Goal: Task Accomplishment & Management: Use online tool/utility

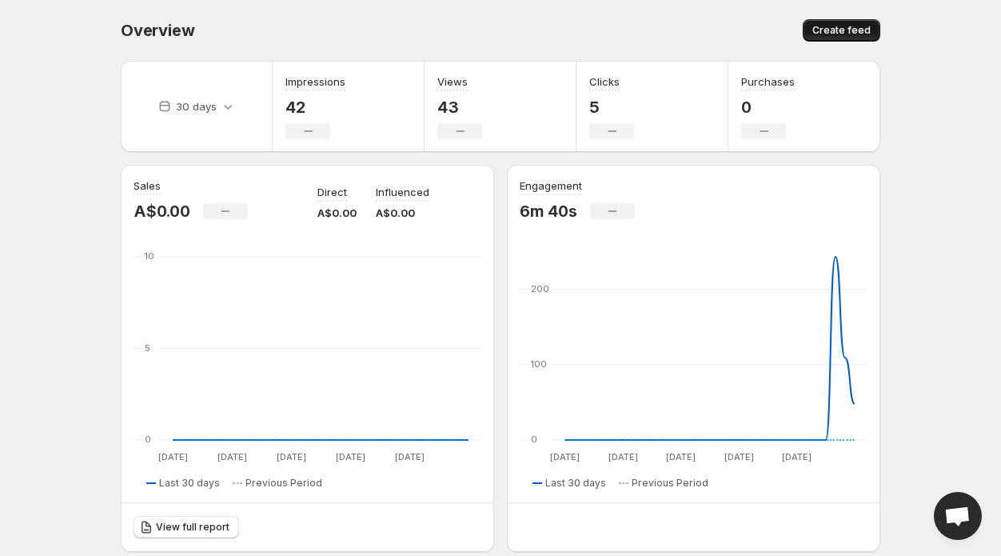
click at [821, 28] on span "Create feed" at bounding box center [841, 30] width 58 height 13
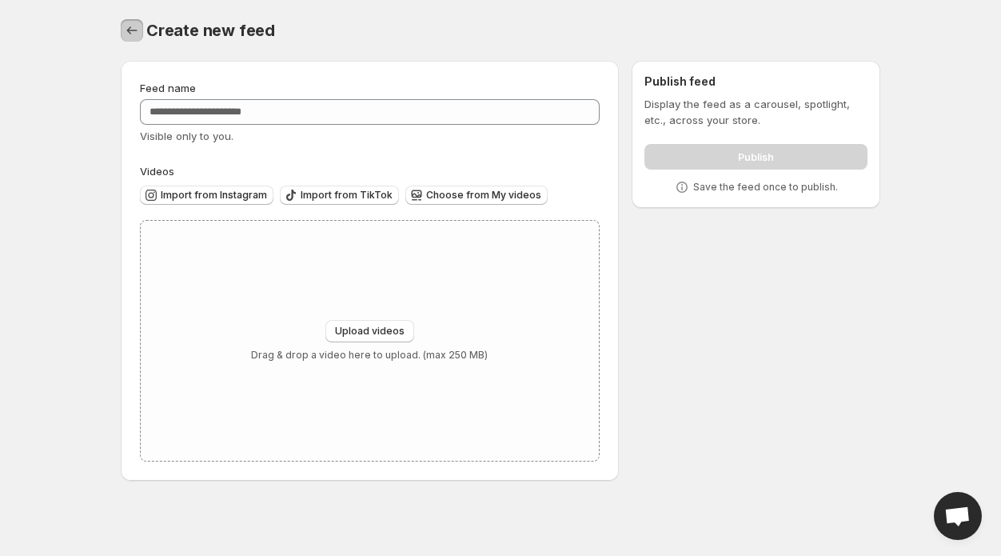
click at [134, 33] on icon "Settings" at bounding box center [132, 30] width 16 height 16
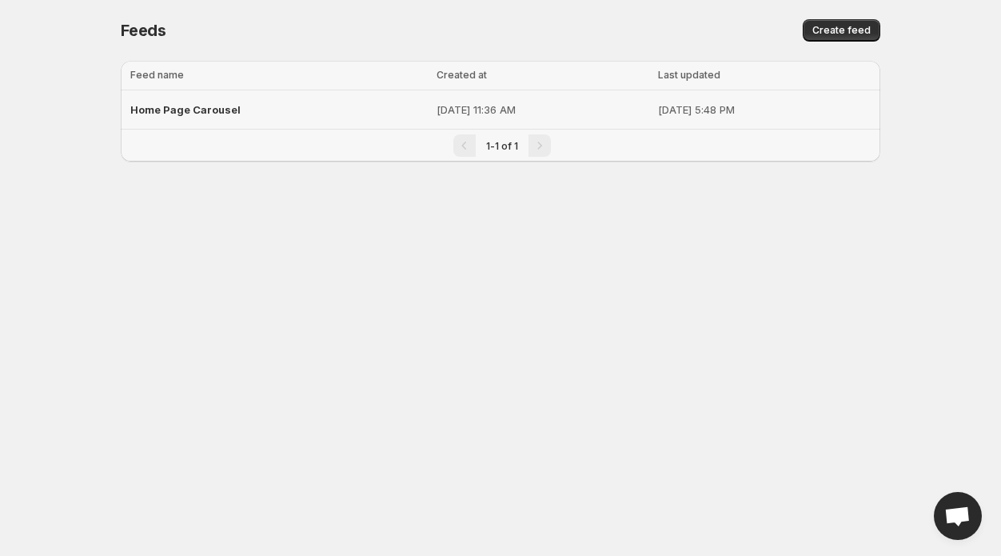
click at [363, 112] on td "Home Page Carousel" at bounding box center [276, 109] width 311 height 39
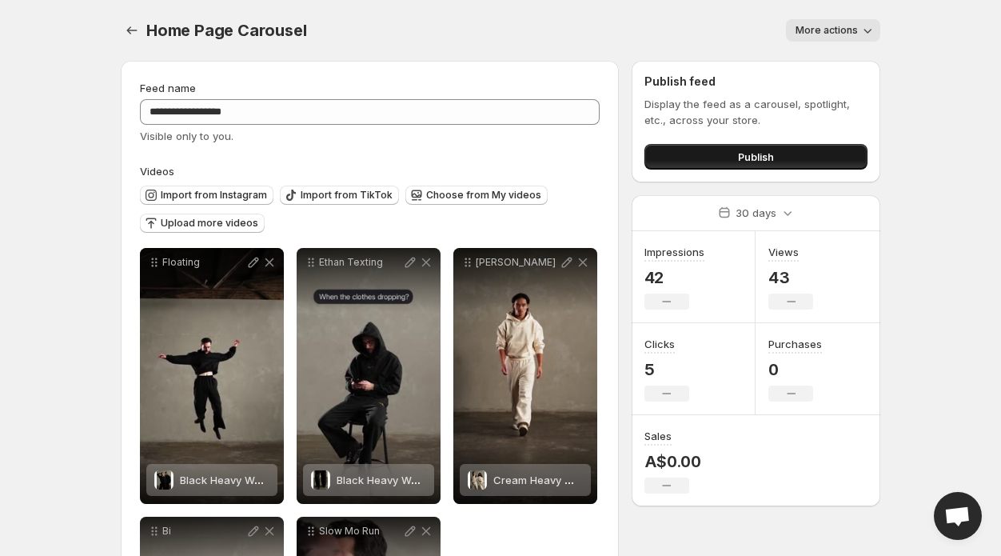
click at [716, 166] on button "Publish" at bounding box center [755, 157] width 223 height 26
click at [205, 221] on span "Upload more videos" at bounding box center [210, 223] width 98 height 13
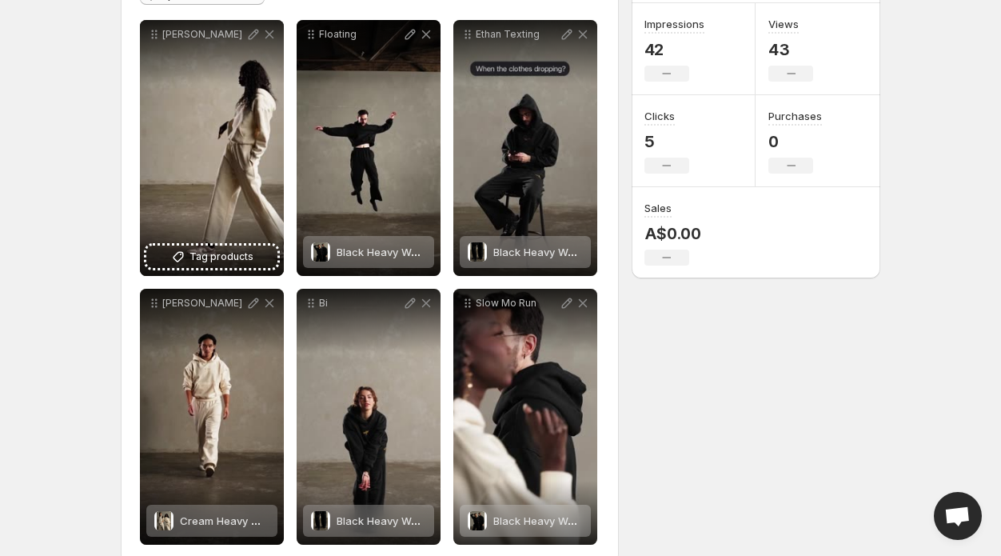
scroll to position [256, 0]
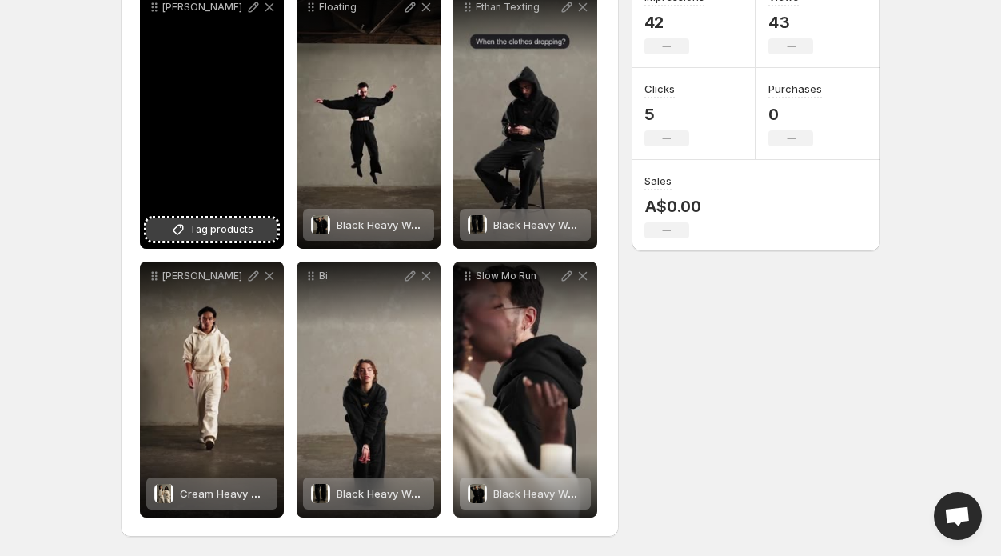
click at [219, 233] on span "Tag products" at bounding box center [222, 229] width 64 height 16
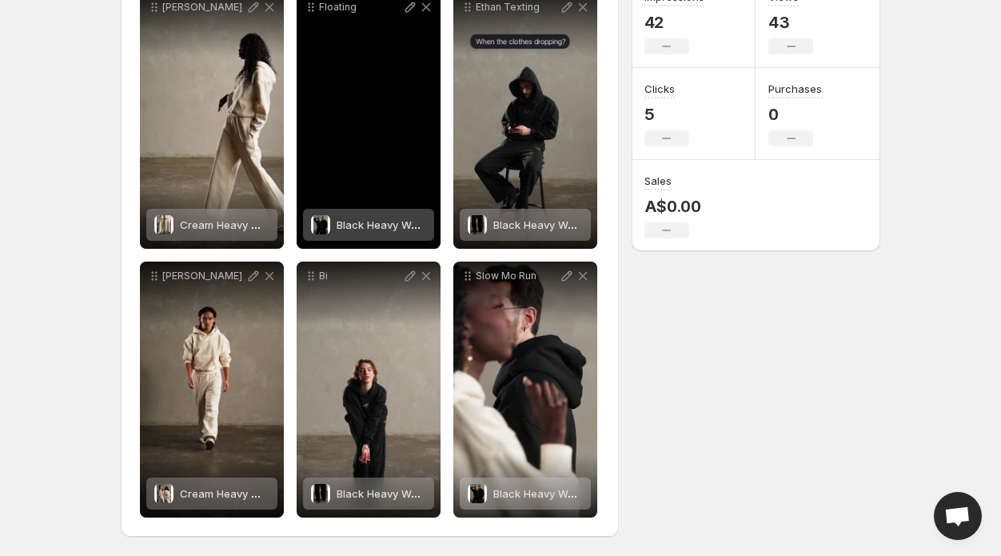
drag, startPoint x: 355, startPoint y: 160, endPoint x: 361, endPoint y: 152, distance: 10.2
click at [362, 152] on div "Floating" at bounding box center [369, 121] width 144 height 256
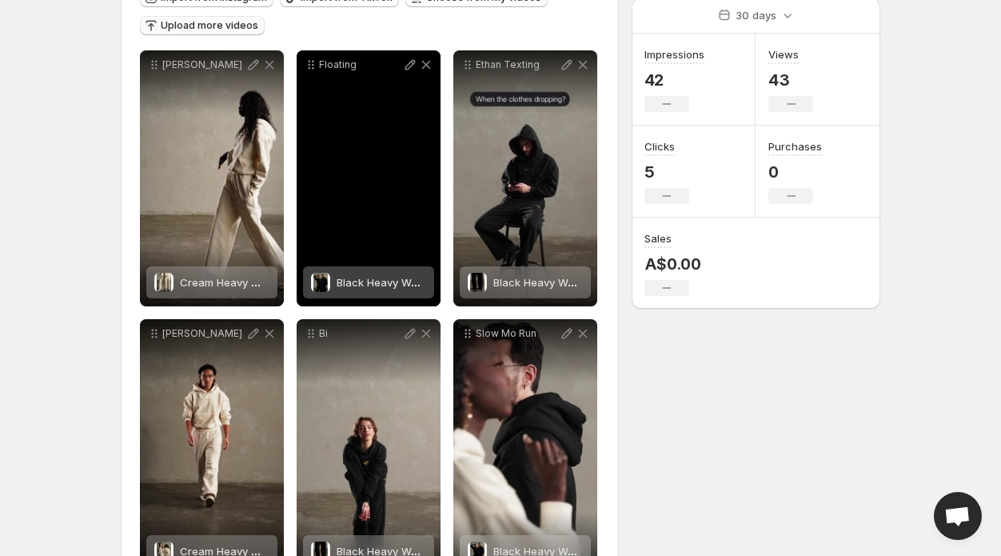
scroll to position [196, 0]
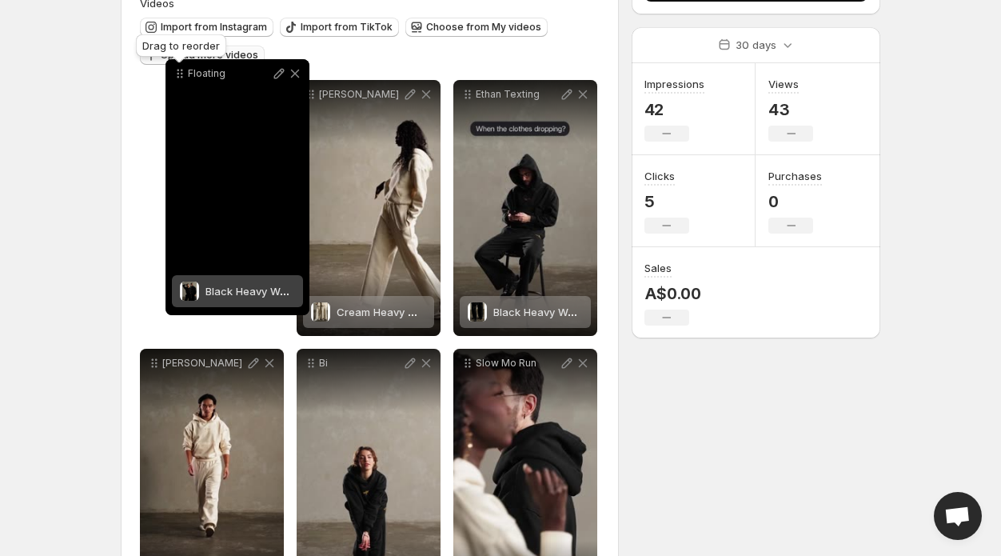
drag, startPoint x: 312, startPoint y: 70, endPoint x: 183, endPoint y: 82, distance: 129.3
click at [182, 78] on icon at bounding box center [182, 77] width 2 height 2
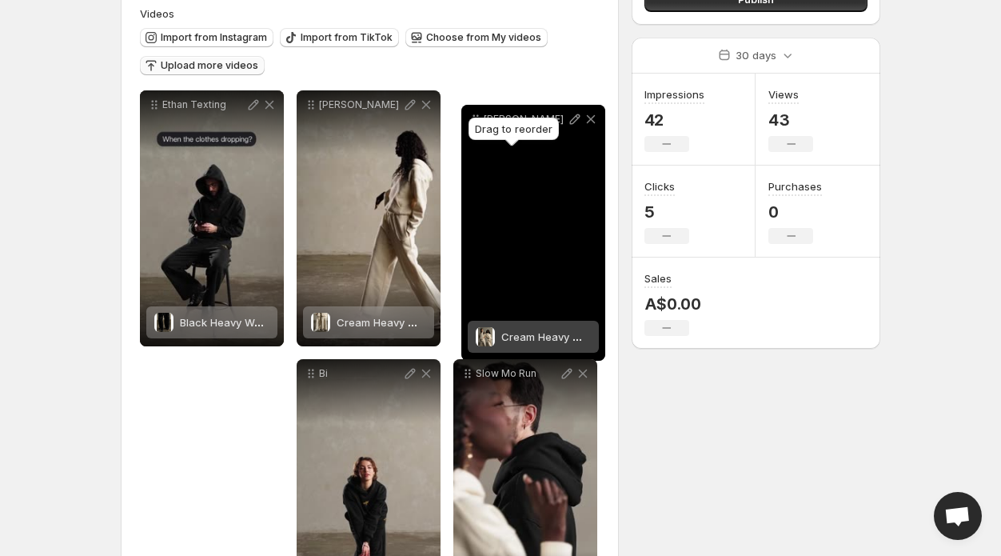
drag, startPoint x: 155, startPoint y: 377, endPoint x: 475, endPoint y: 120, distance: 410.1
click at [474, 121] on body "**********" at bounding box center [500, 120] width 1001 height 556
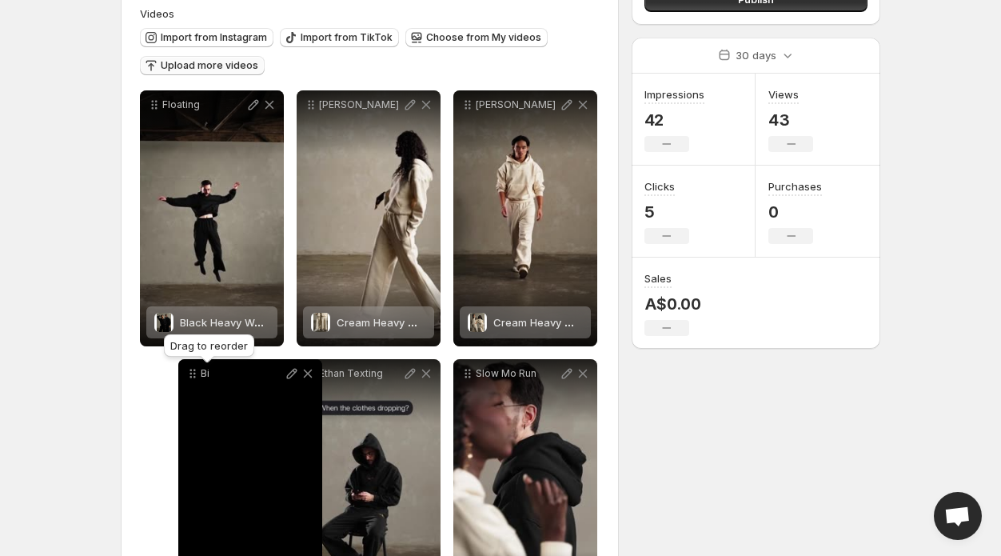
drag, startPoint x: 313, startPoint y: 379, endPoint x: 195, endPoint y: 379, distance: 118.3
click at [195, 379] on icon at bounding box center [193, 373] width 16 height 16
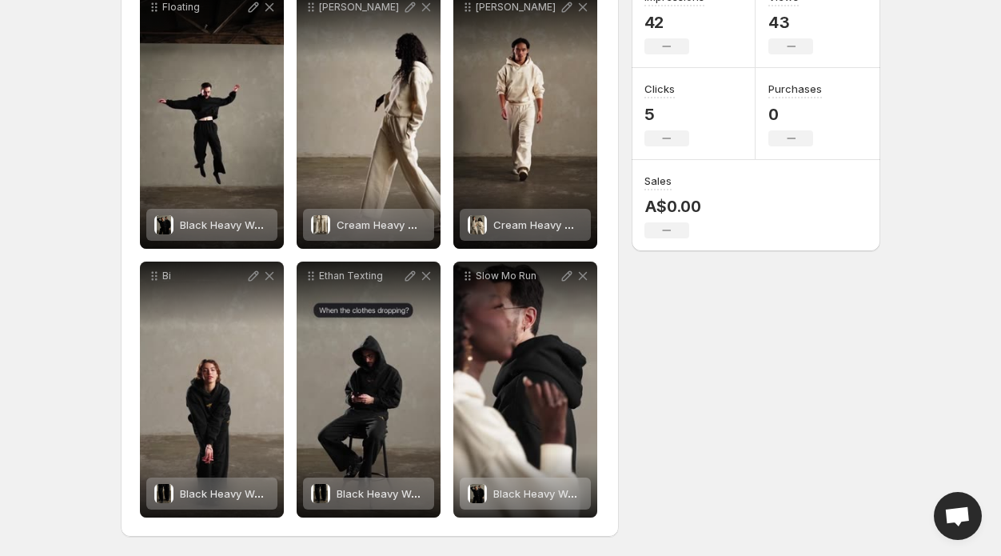
scroll to position [254, 0]
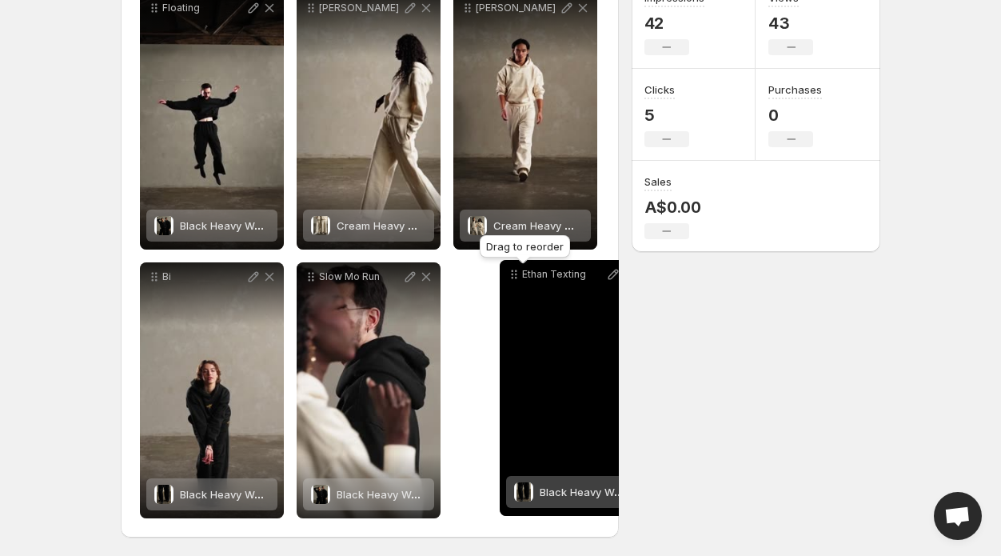
drag, startPoint x: 316, startPoint y: 282, endPoint x: 495, endPoint y: 286, distance: 179.2
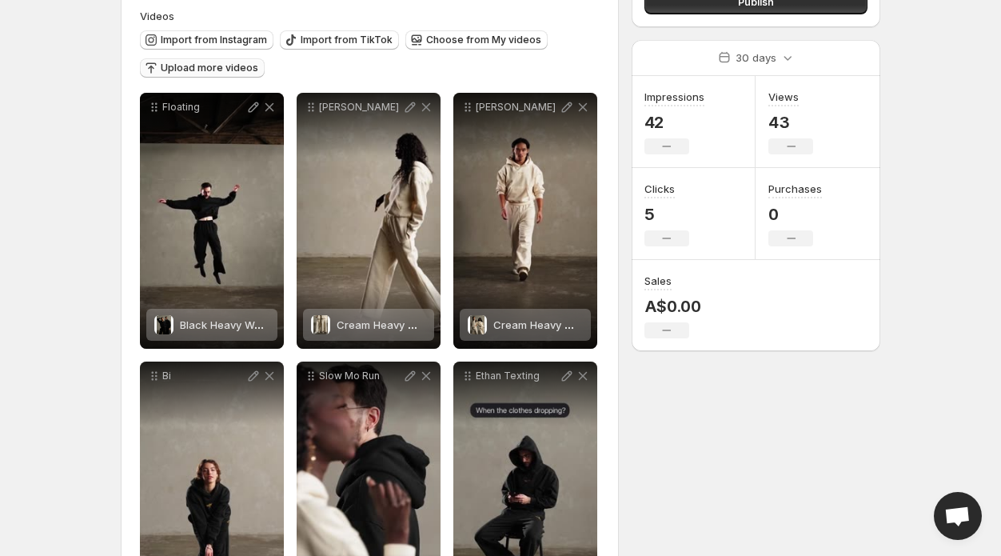
scroll to position [0, 0]
